Goal: Task Accomplishment & Management: Complete application form

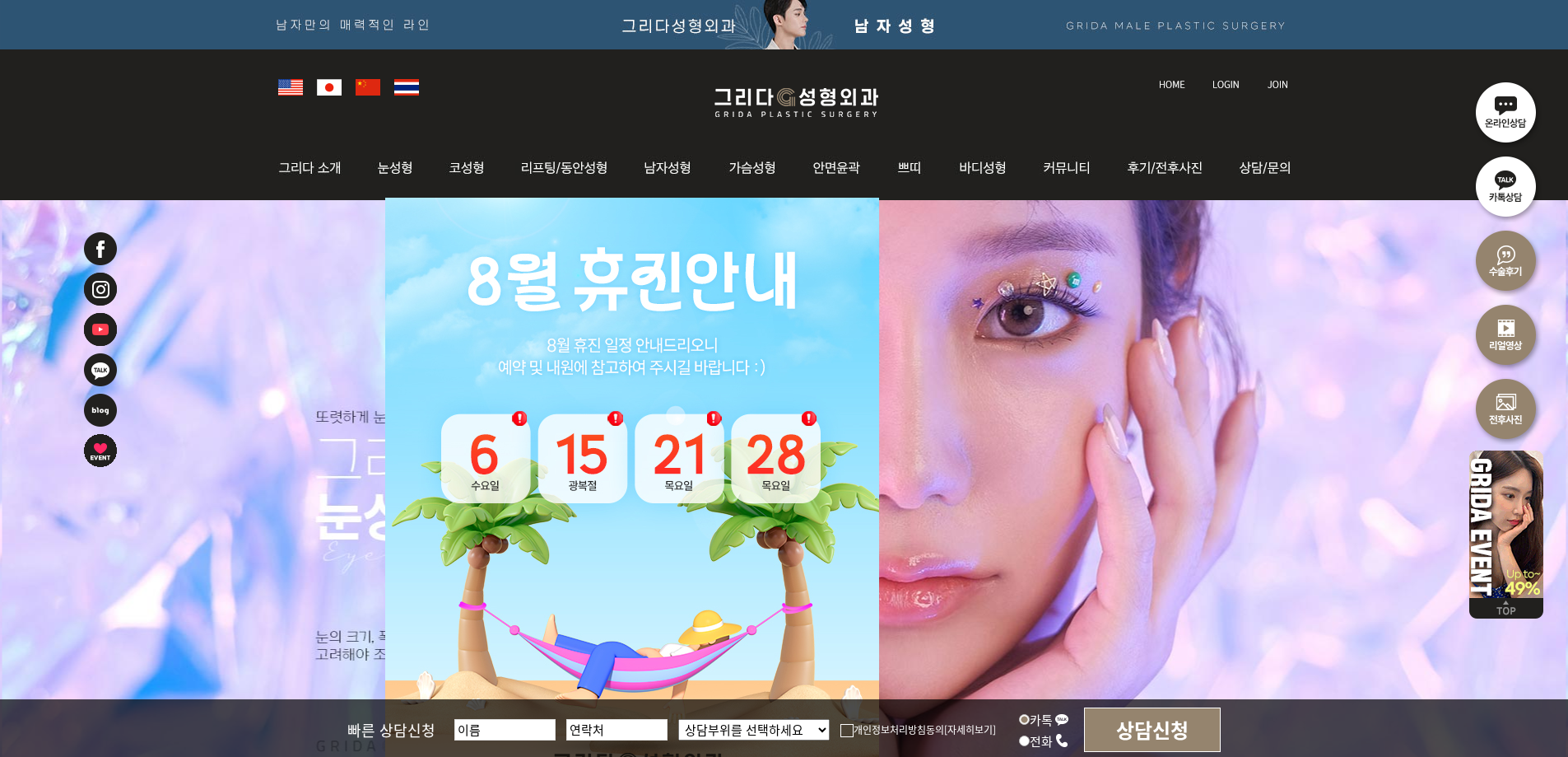
click at [1048, 718] on label "카톡" at bounding box center [1044, 719] width 50 height 17
click at [1030, 718] on input "카톡" at bounding box center [1025, 719] width 11 height 11
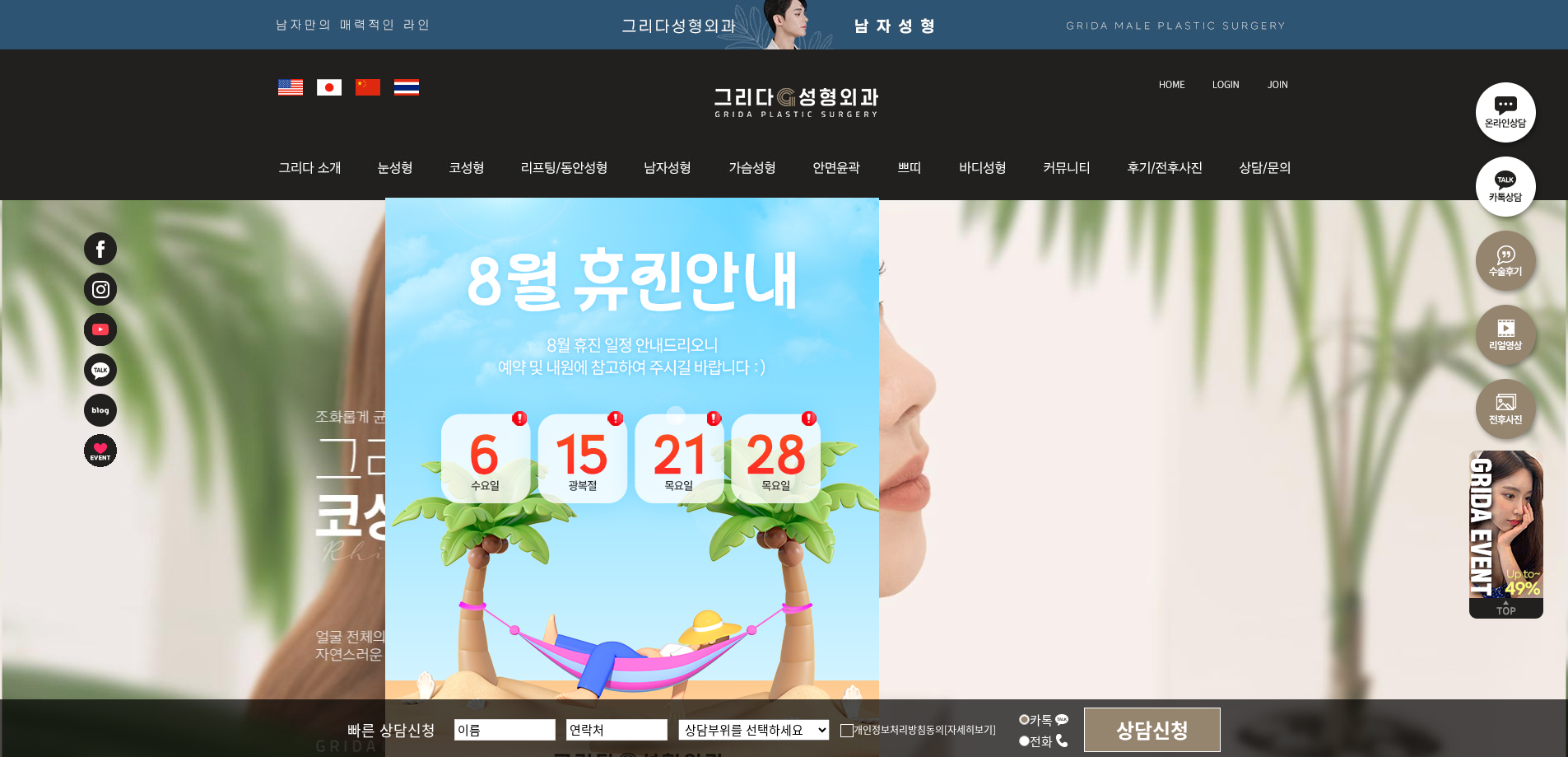
click at [1151, 730] on input "상담신청" at bounding box center [1152, 730] width 137 height 45
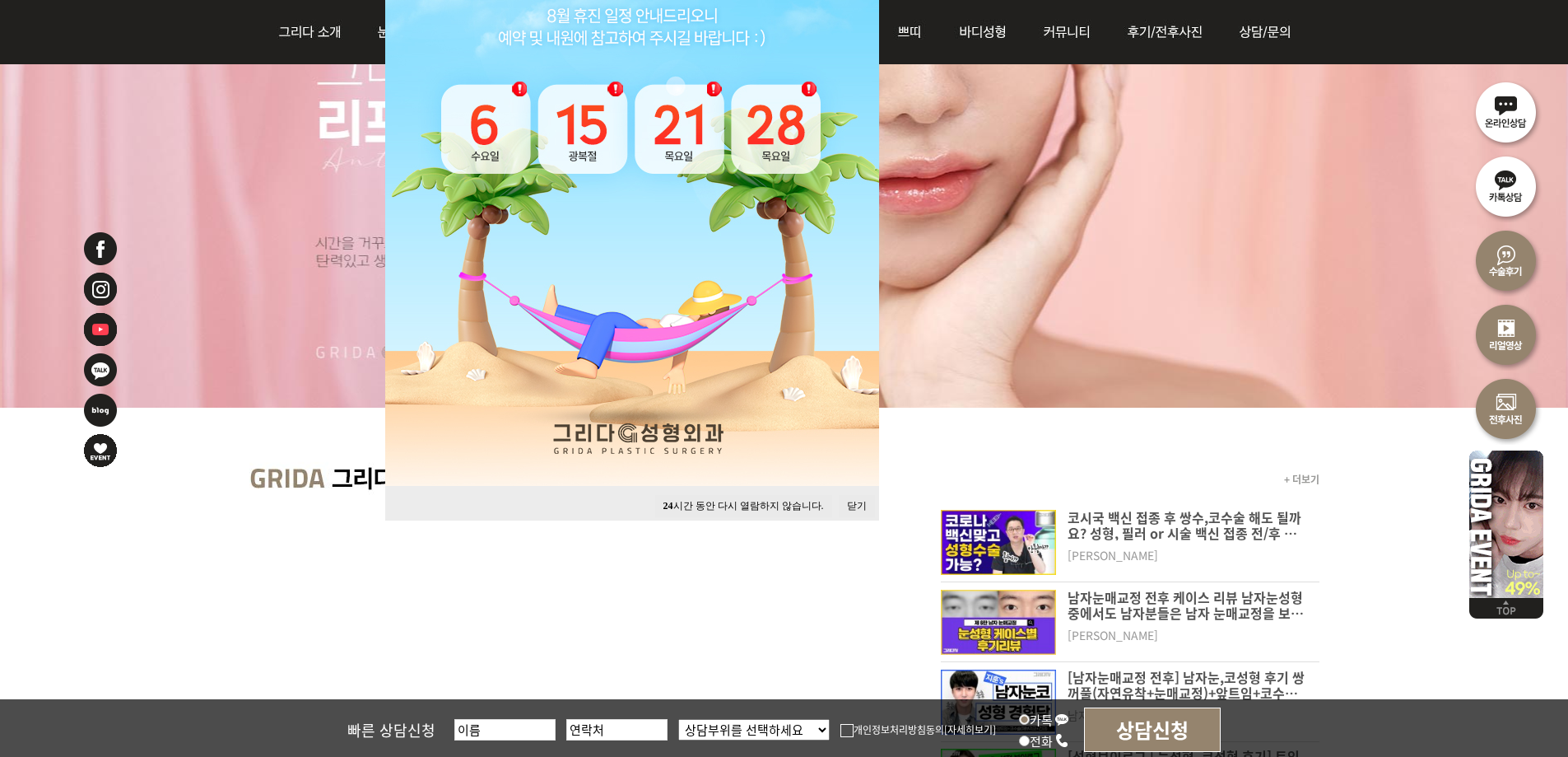
scroll to position [494, 0]
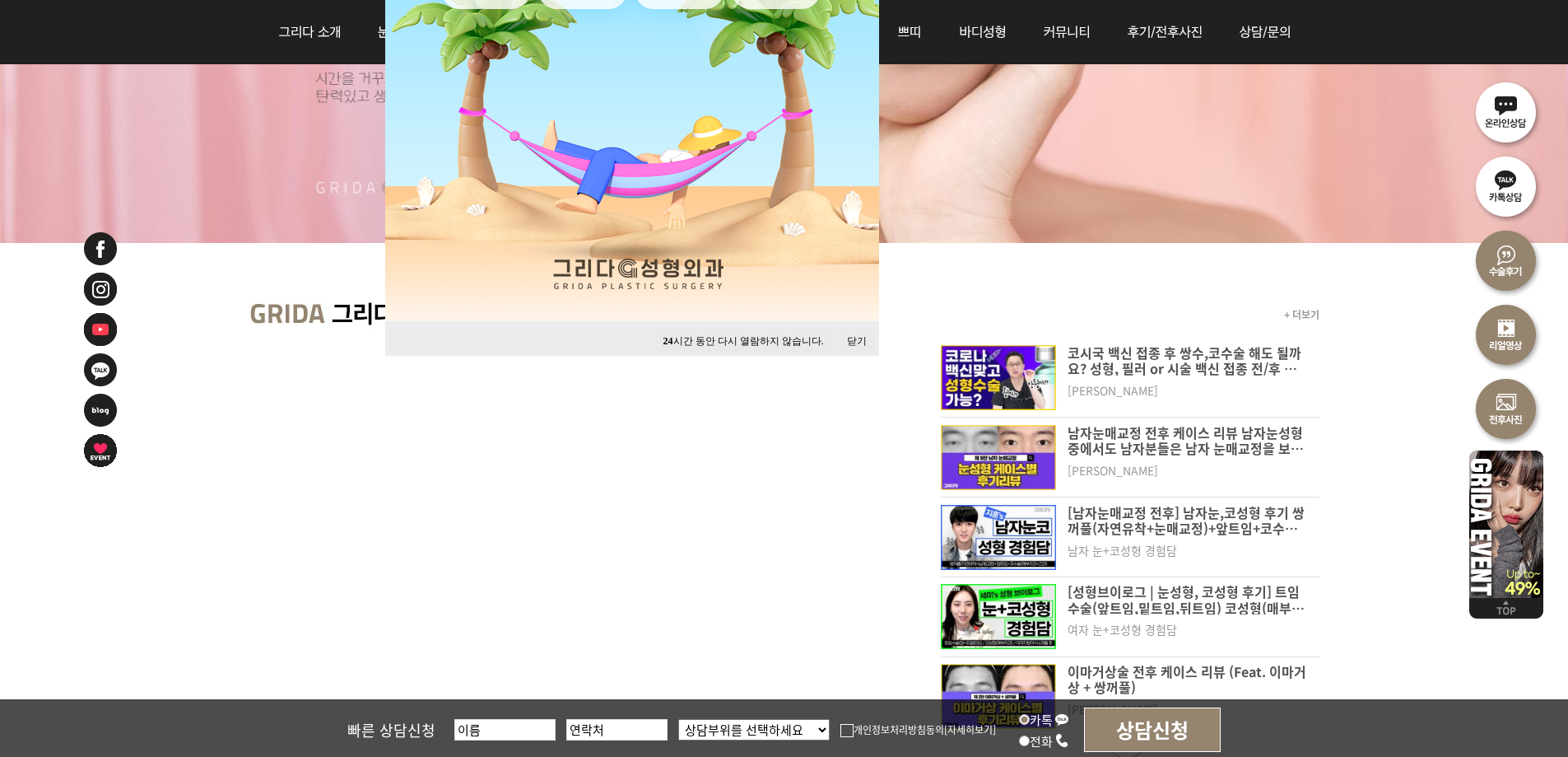
click at [856, 340] on button "닫기" at bounding box center [857, 341] width 37 height 22
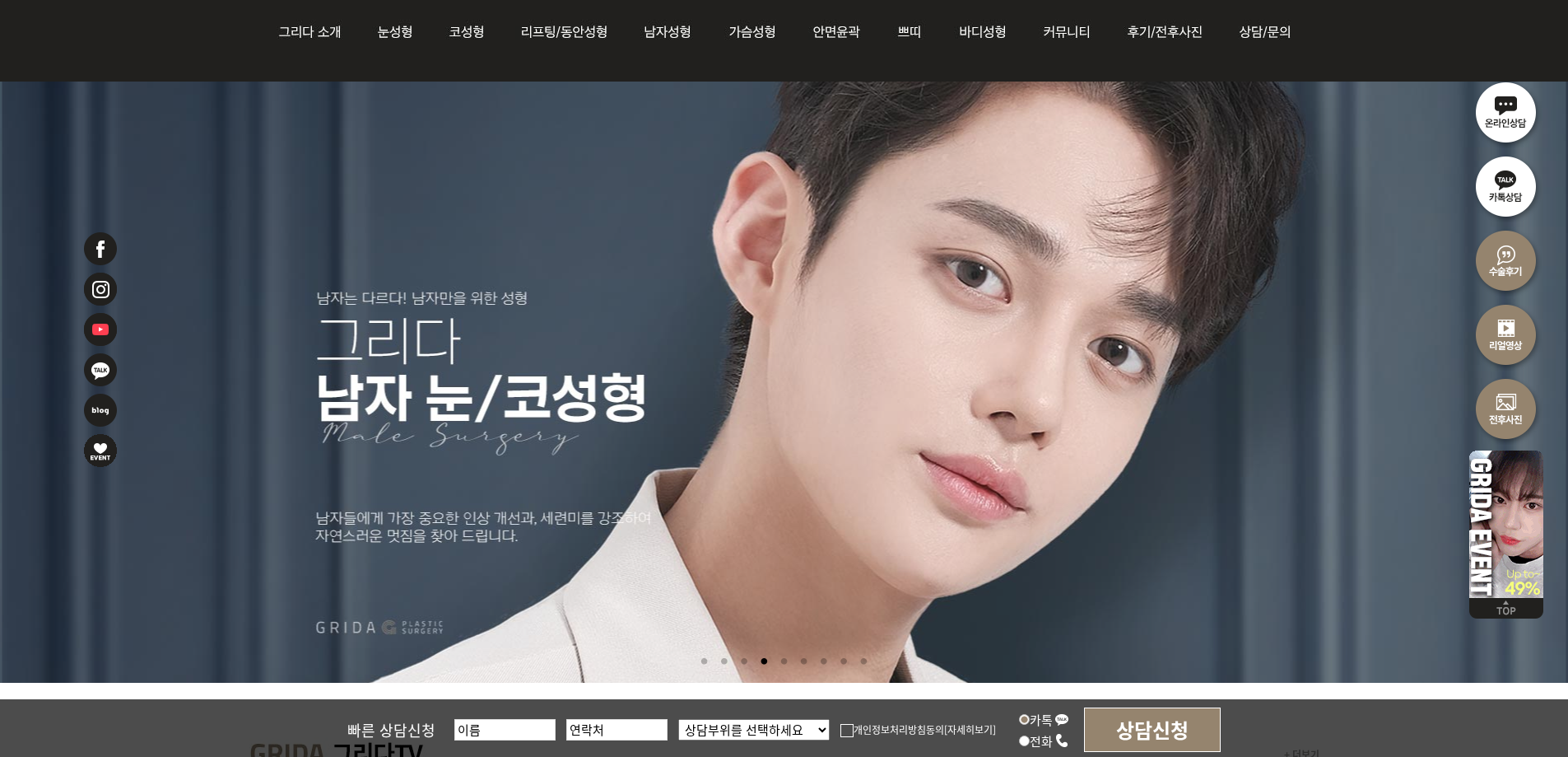
scroll to position [0, 0]
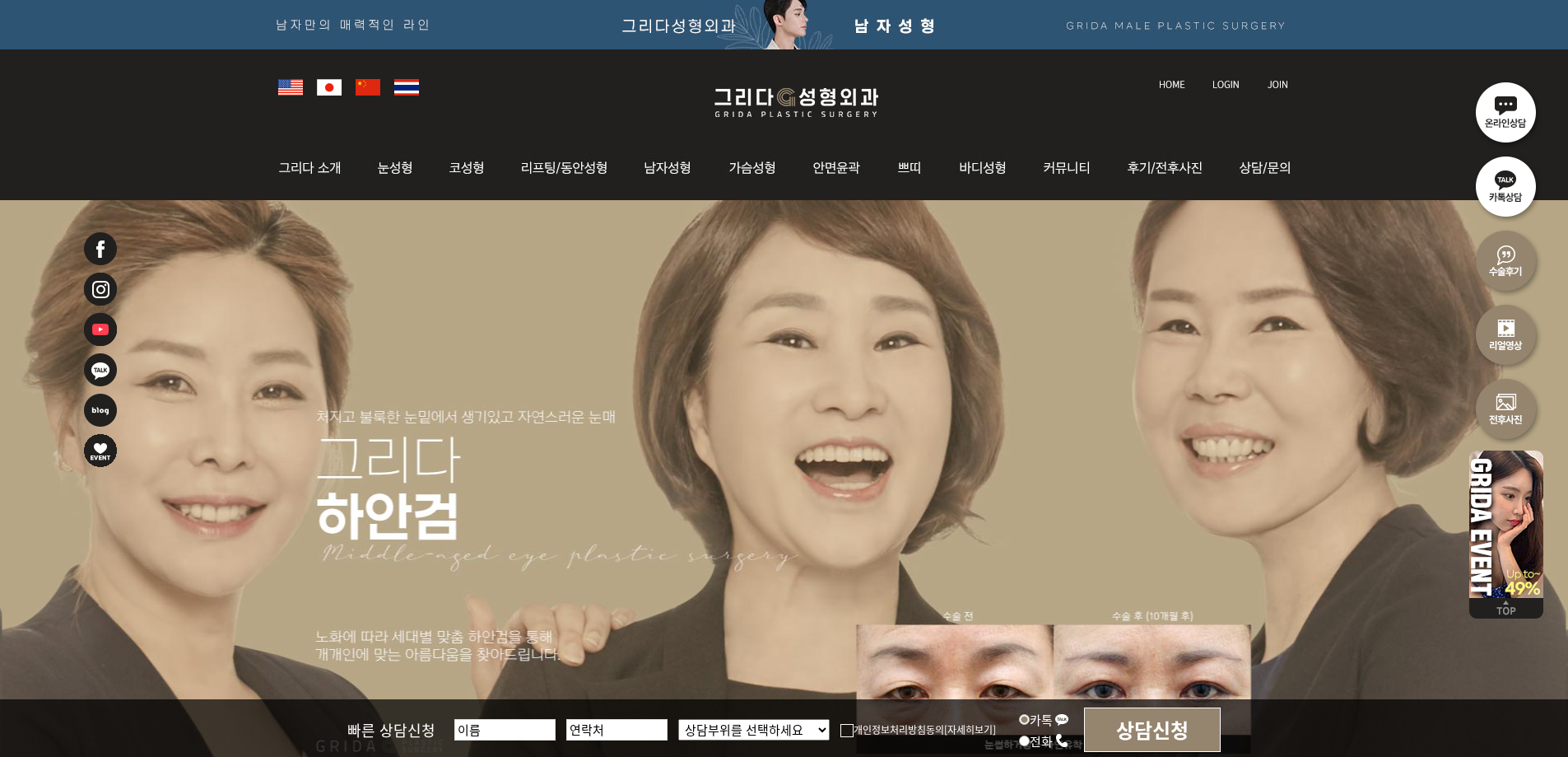
click at [1505, 189] on img at bounding box center [1507, 185] width 74 height 74
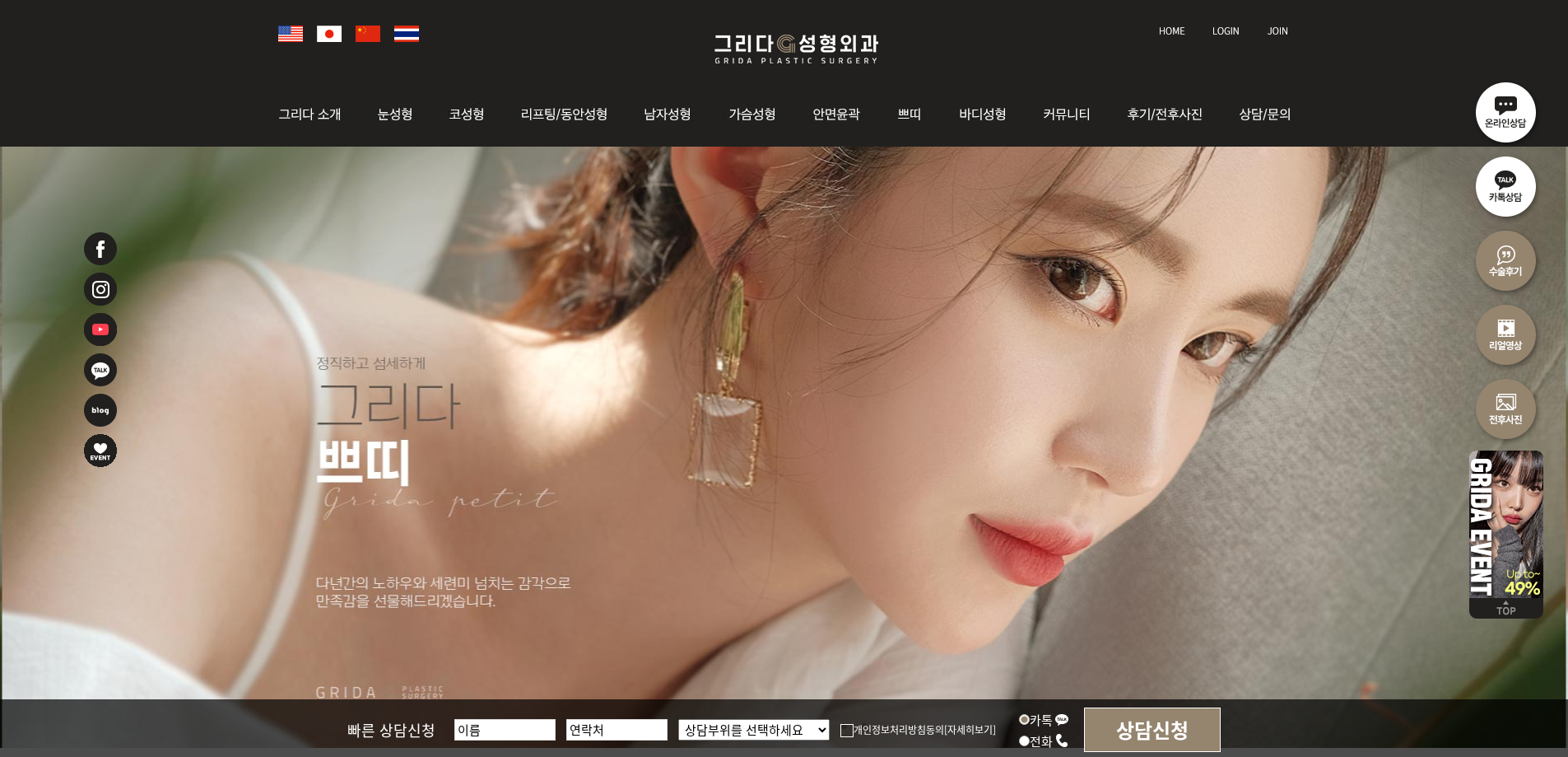
scroll to position [82, 0]
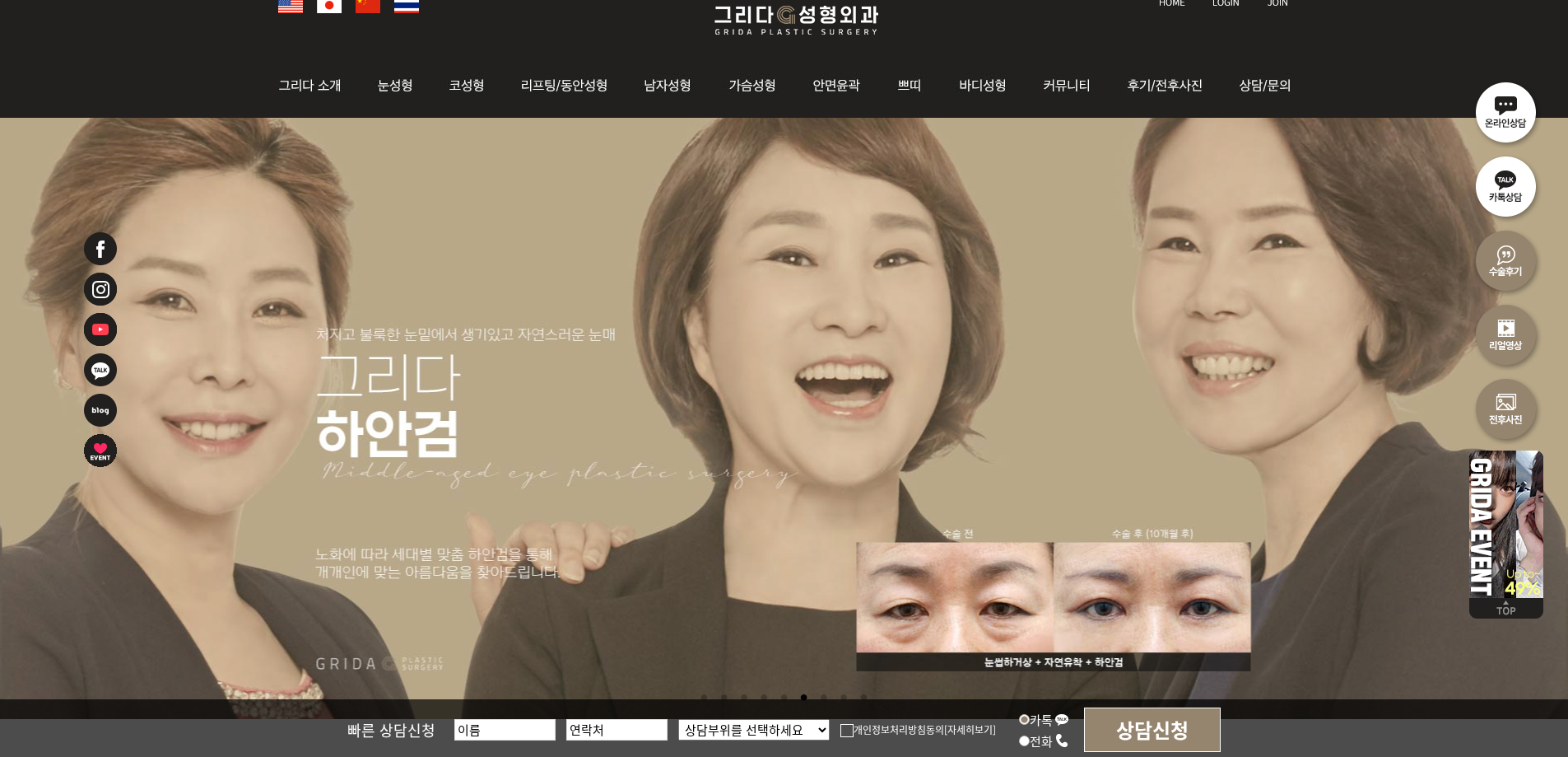
click at [1510, 122] on img at bounding box center [1507, 111] width 74 height 74
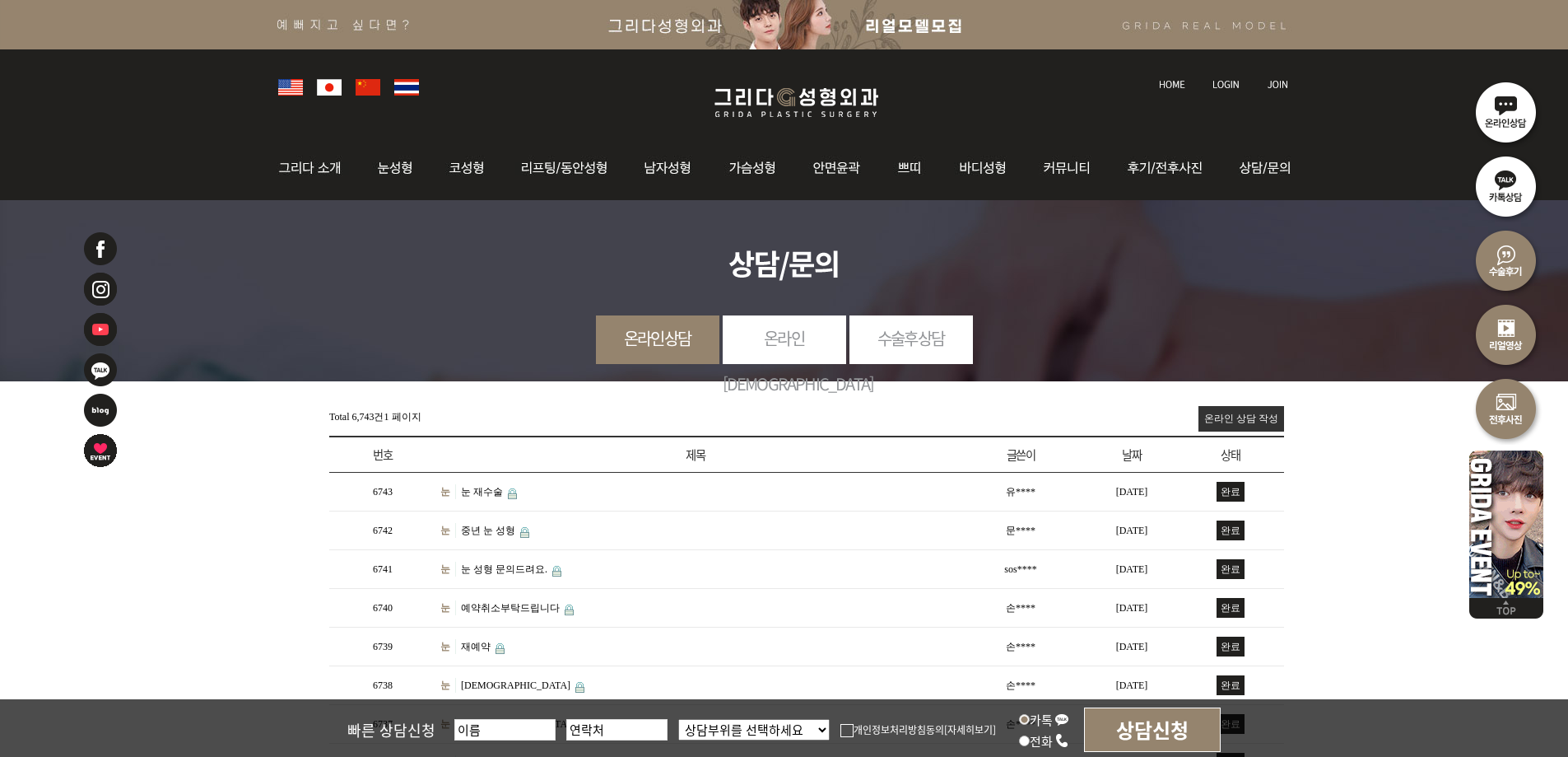
click at [1042, 736] on label "전화" at bounding box center [1044, 741] width 50 height 17
click at [1030, 736] on input "전화" at bounding box center [1025, 741] width 11 height 11
radio input "true"
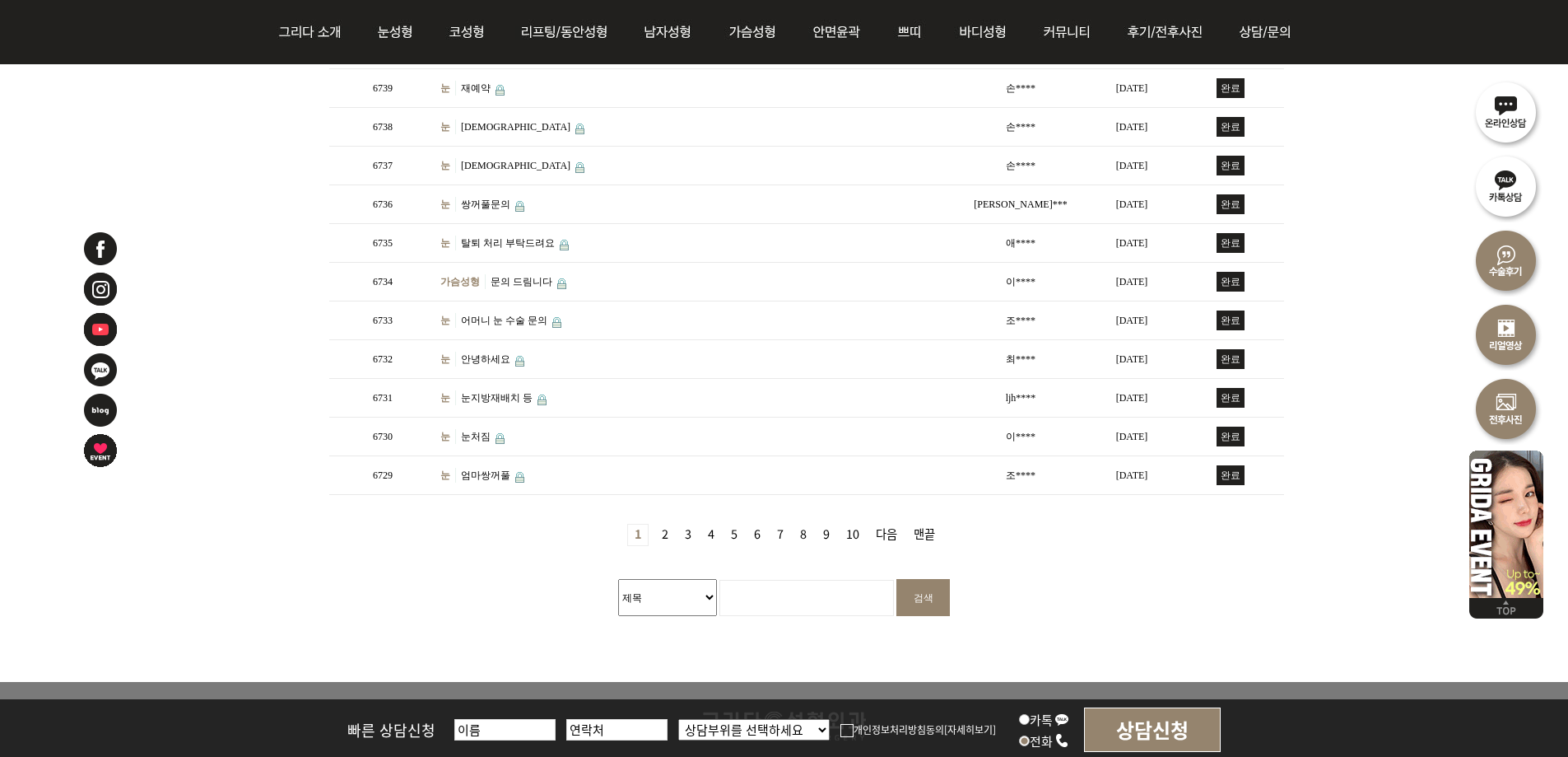
scroll to position [729, 0]
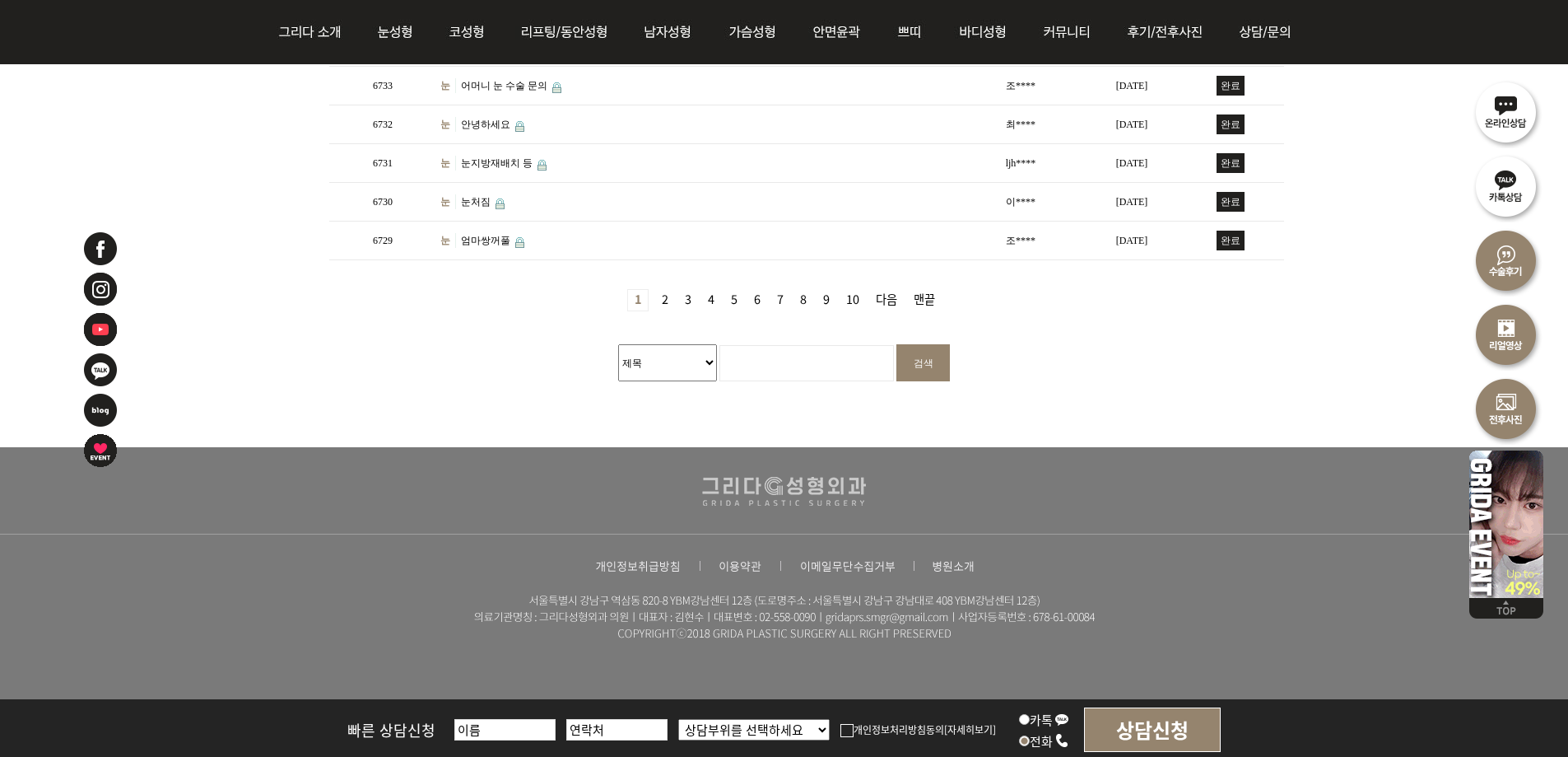
click at [1506, 182] on img at bounding box center [1507, 185] width 74 height 74
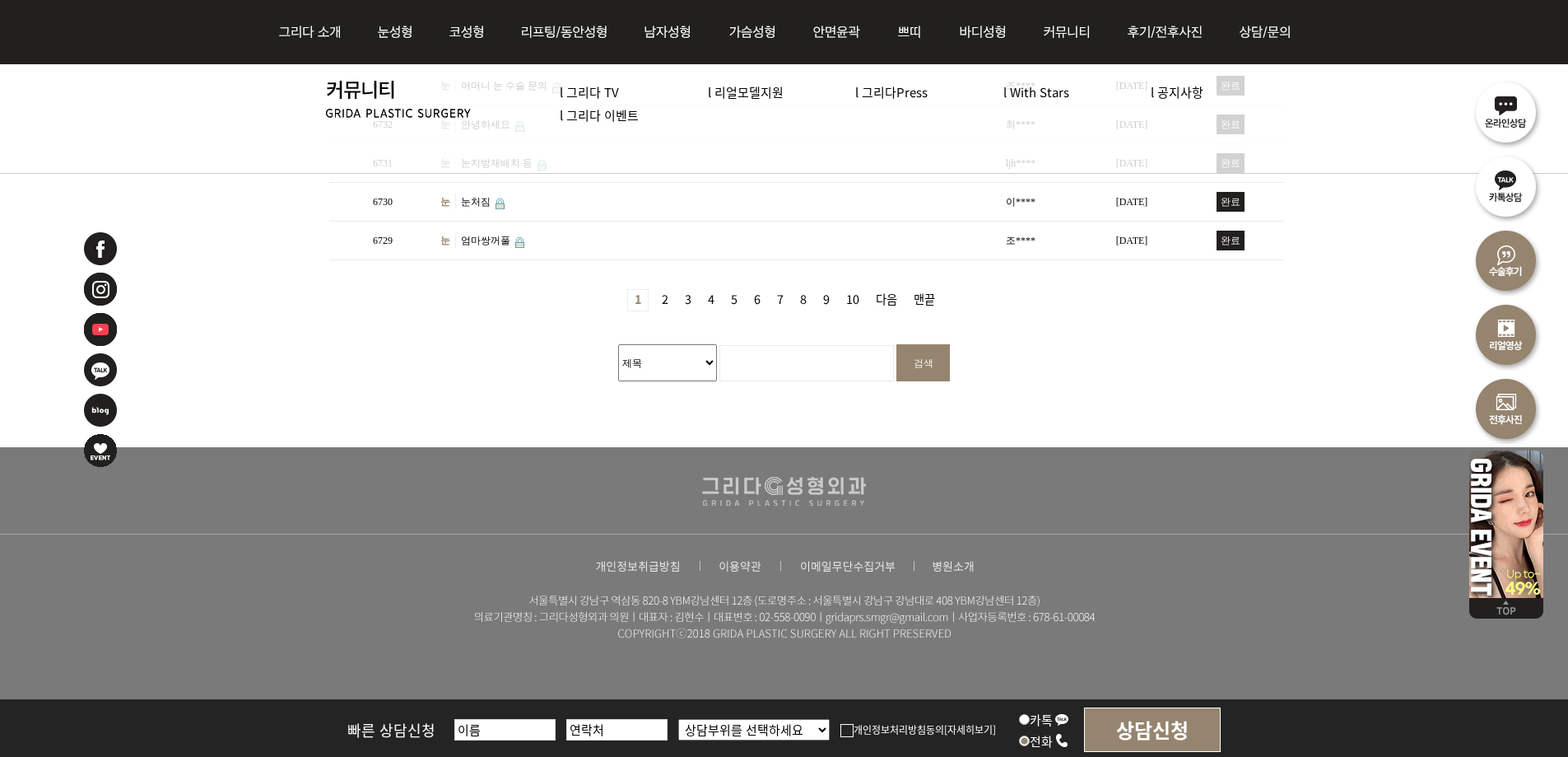
click at [1508, 171] on img at bounding box center [1507, 185] width 74 height 74
